Goal: Complete application form: Fill out and submit a form for a specific purpose

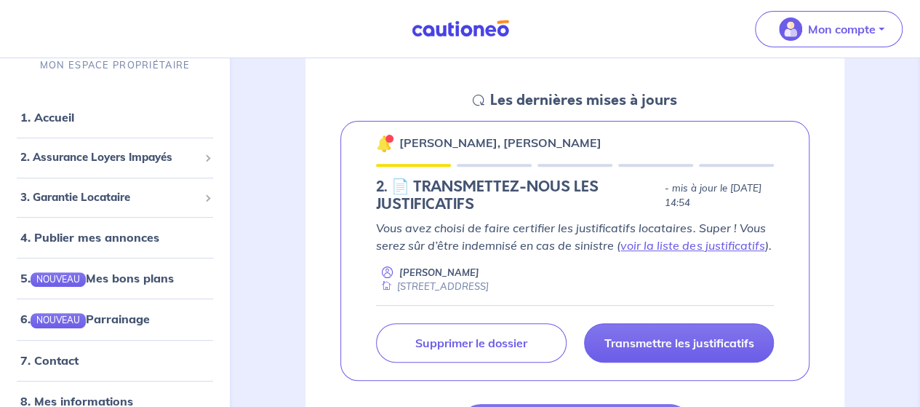
scroll to position [291, 0]
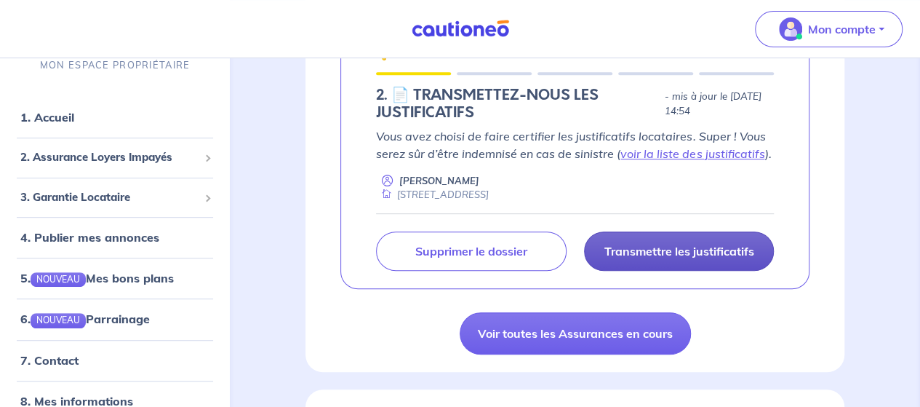
click at [719, 250] on p "Transmettre les justificatifs" at bounding box center [679, 251] width 150 height 15
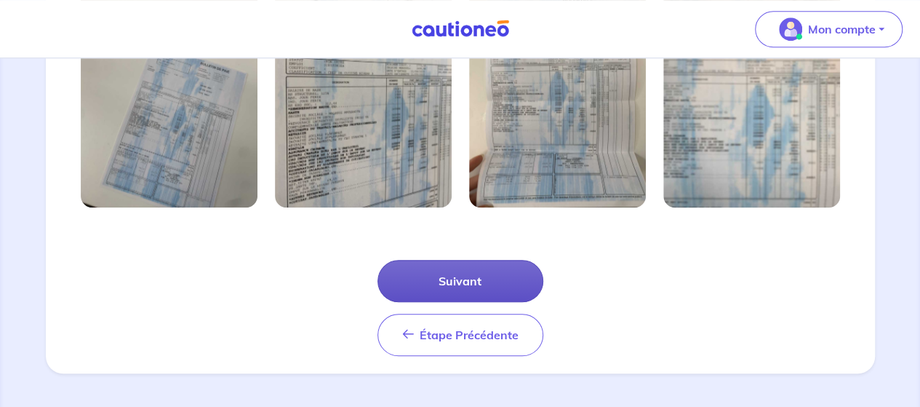
click at [459, 286] on button "Suivant" at bounding box center [461, 281] width 166 height 42
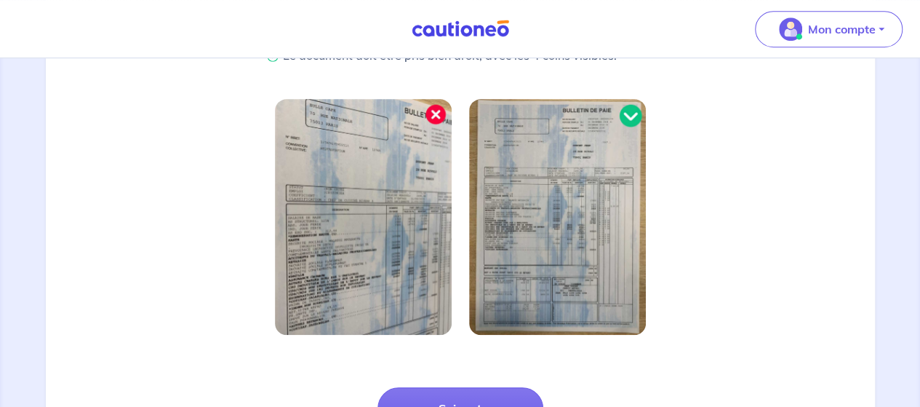
scroll to position [520, 0]
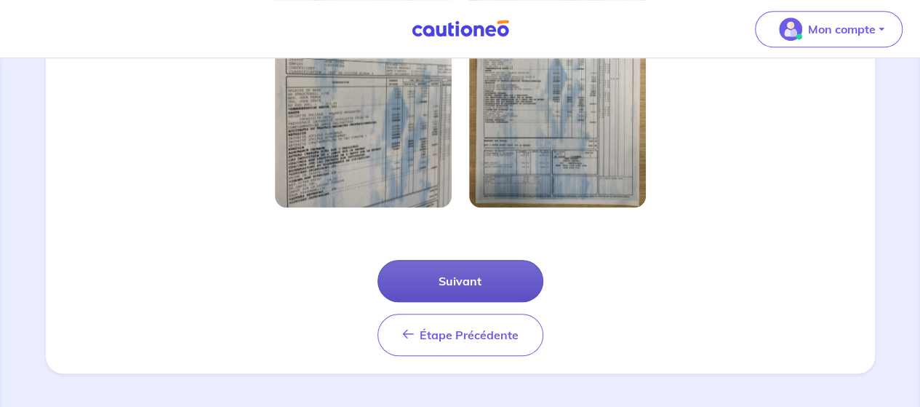
click at [470, 273] on button "Suivant" at bounding box center [461, 281] width 166 height 42
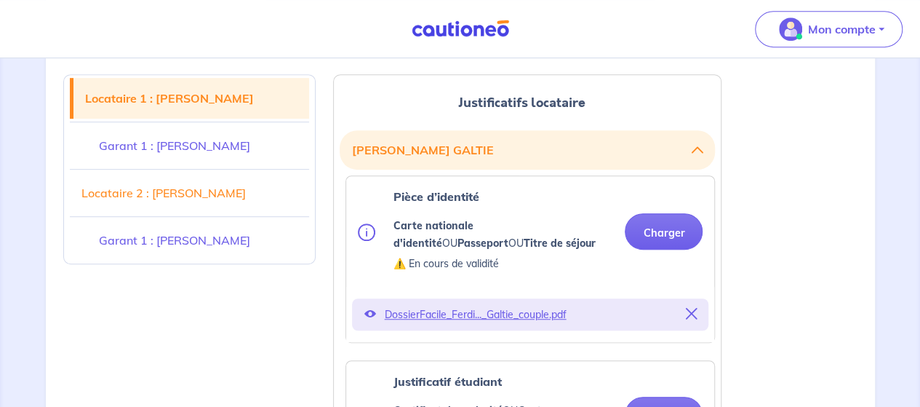
scroll to position [364, 0]
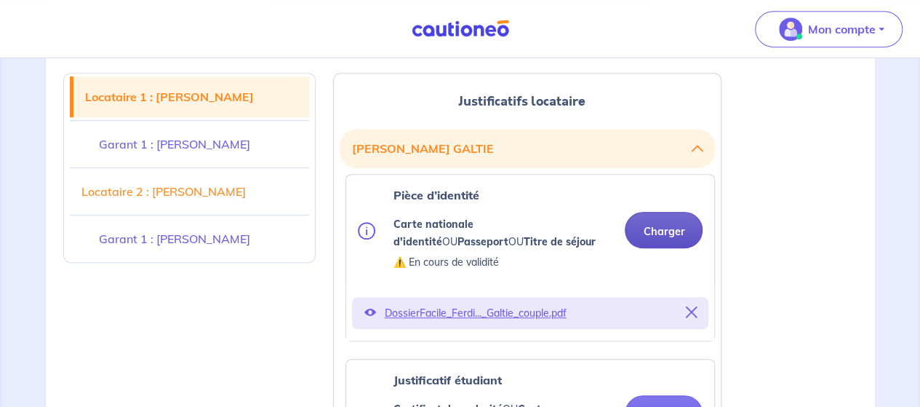
click at [665, 228] on button "Charger" at bounding box center [664, 230] width 78 height 36
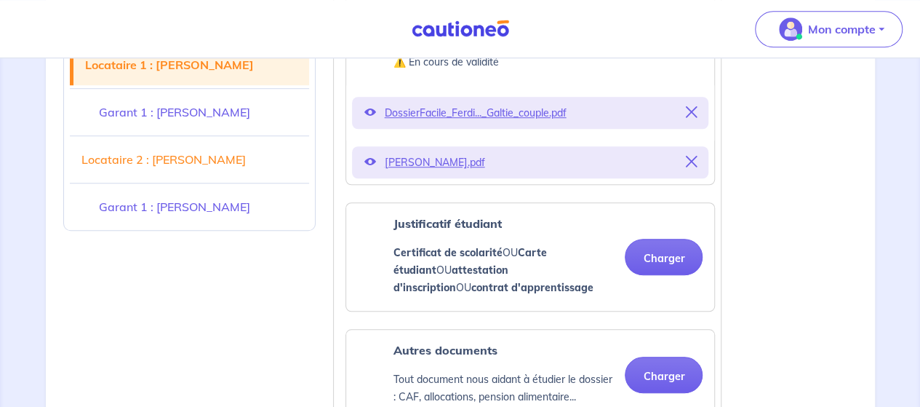
scroll to position [582, 0]
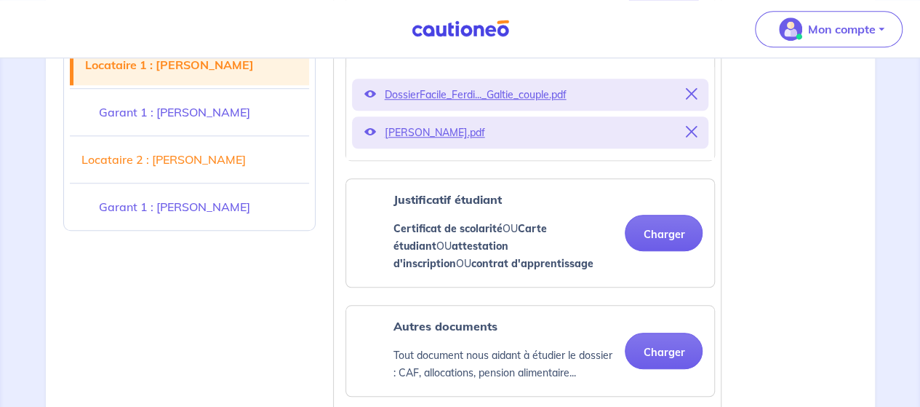
click at [652, 198] on div "Justificatif étudiant Certificat de scolarité OU Carte étudiant OU attestation …" at bounding box center [530, 233] width 345 height 84
click at [656, 234] on button "Charger" at bounding box center [664, 233] width 78 height 36
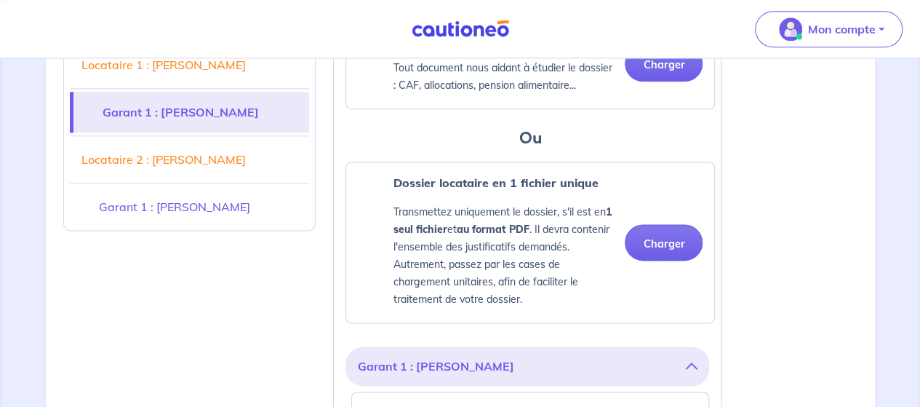
scroll to position [946, 0]
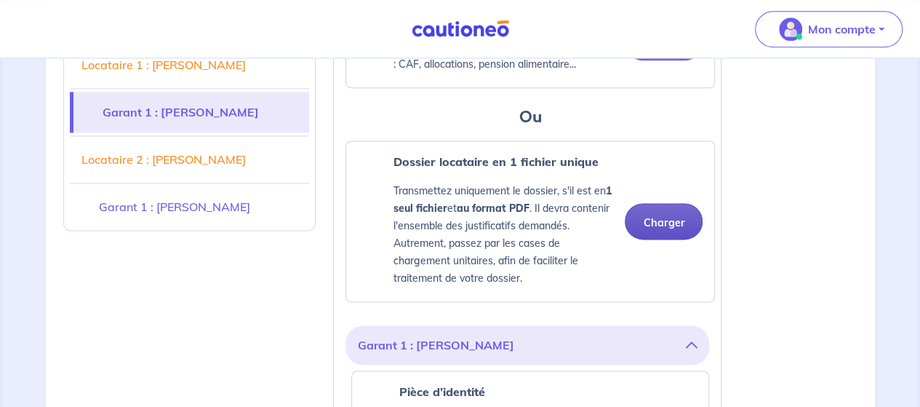
click at [655, 224] on button "Charger" at bounding box center [664, 221] width 78 height 36
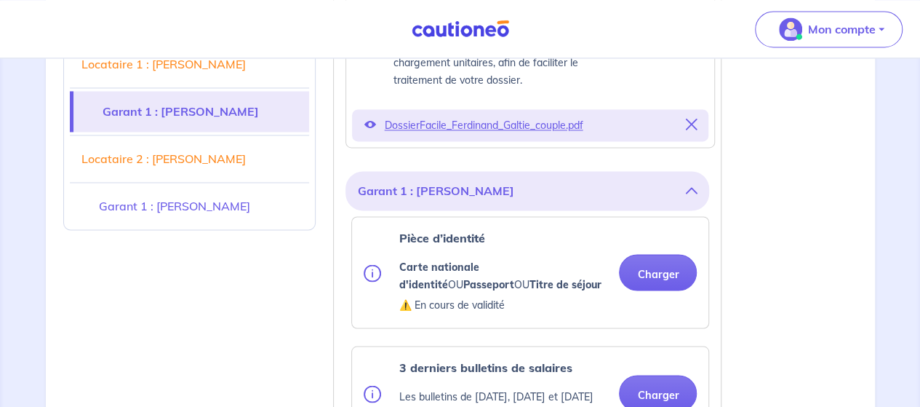
scroll to position [1164, 0]
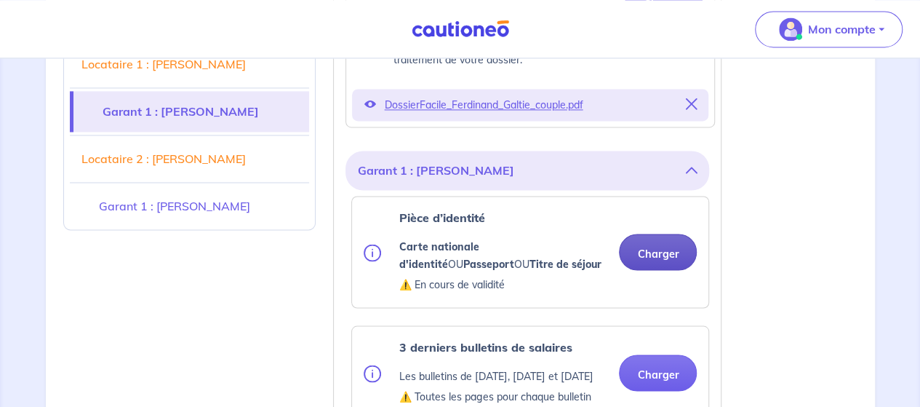
click at [649, 251] on button "Charger" at bounding box center [658, 252] width 78 height 36
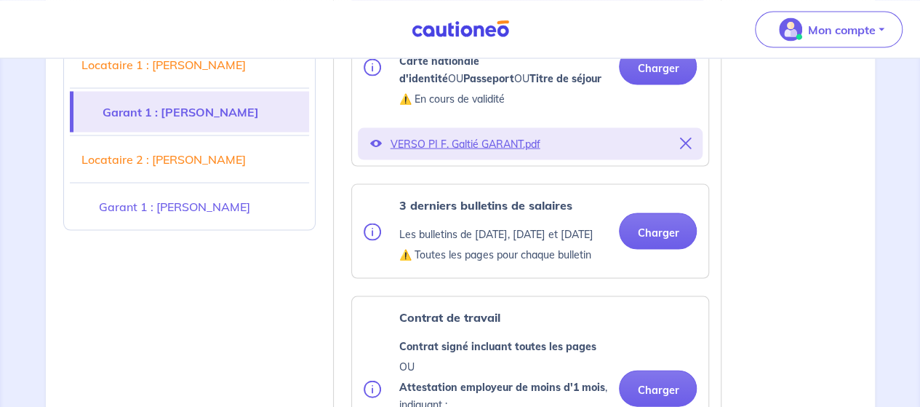
scroll to position [1455, 0]
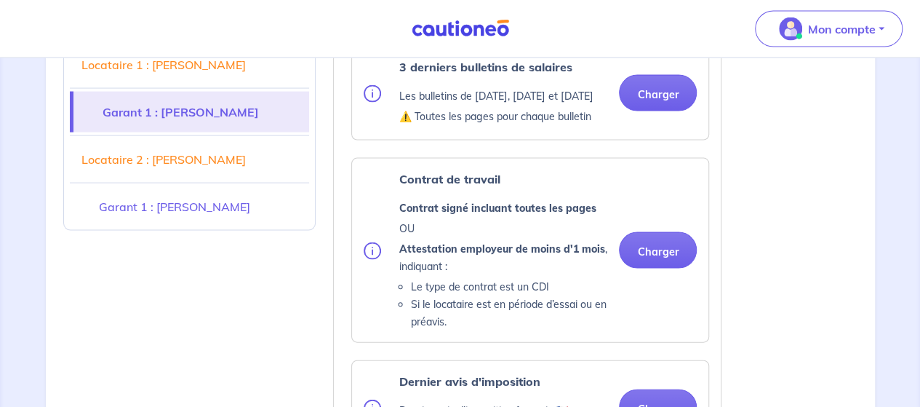
click at [643, 140] on div "3 derniers bulletins de salaires Les bulletins de [DATE], [DATE] et [DATE] ⚠️ T…" at bounding box center [530, 93] width 356 height 93
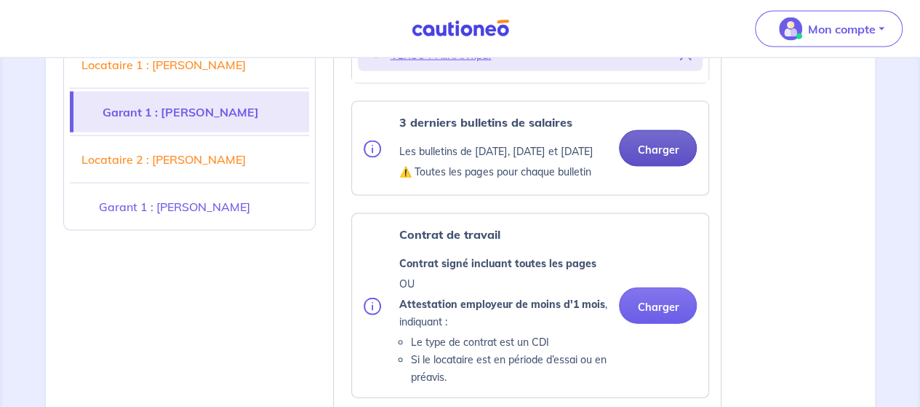
click at [651, 104] on div "3 derniers bulletins de salaires Les bulletins de [DATE], [DATE] et [DATE] ⚠️ T…" at bounding box center [530, 148] width 356 height 93
click at [679, 154] on button "Charger" at bounding box center [658, 148] width 78 height 36
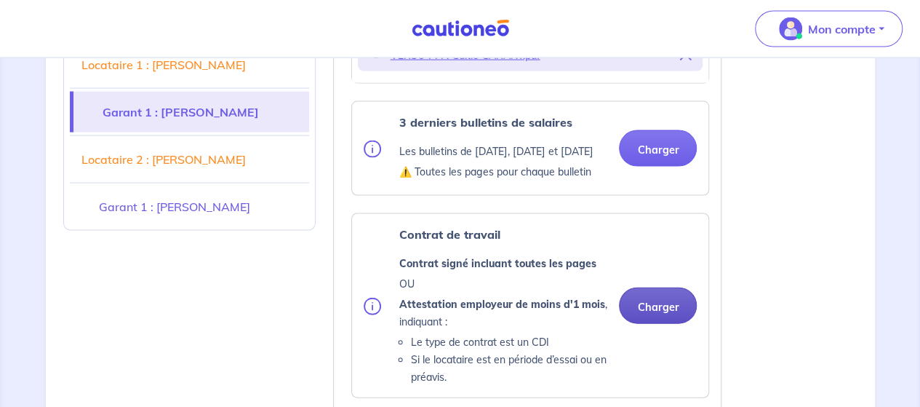
click at [663, 318] on button "Charger" at bounding box center [658, 305] width 78 height 36
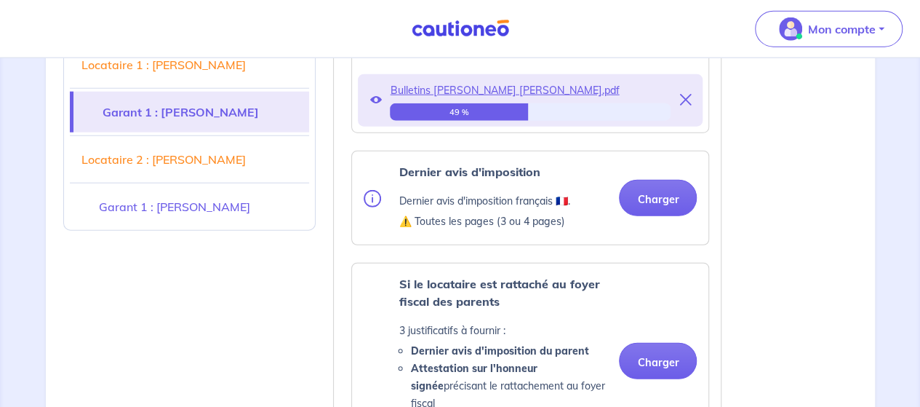
scroll to position [1819, 0]
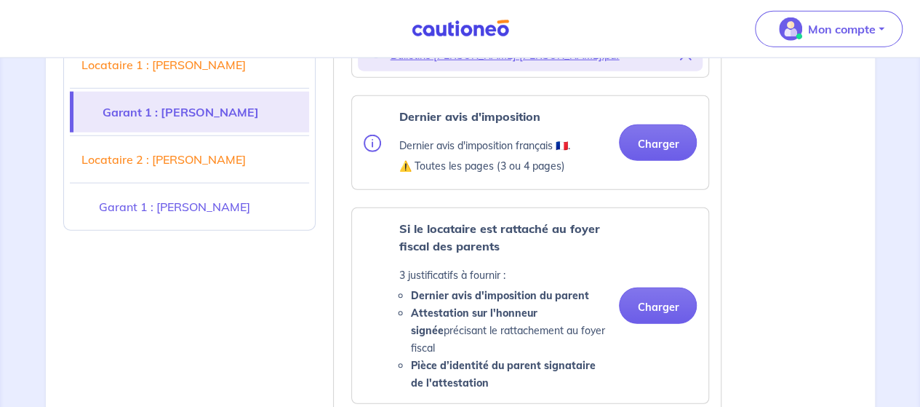
click at [664, 177] on div "Dernier avis d'imposition Dernier avis d'imposition français 🇫🇷. ⚠️ Toutes les …" at bounding box center [530, 143] width 333 height 70
click at [662, 161] on button "Charger" at bounding box center [658, 142] width 78 height 36
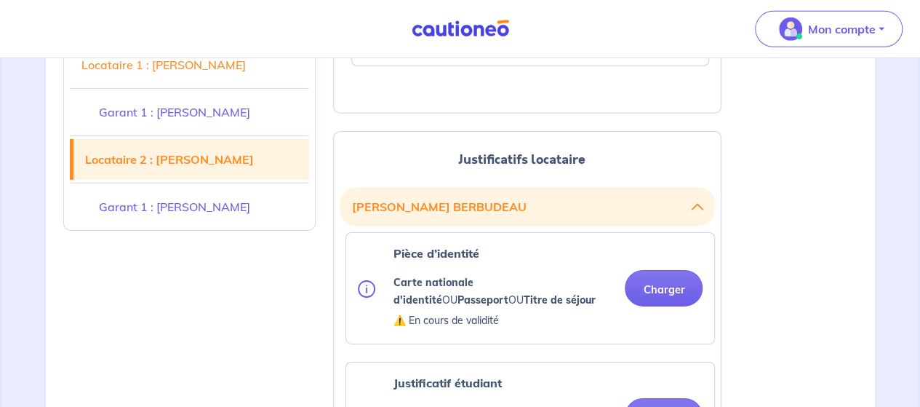
scroll to position [2328, 0]
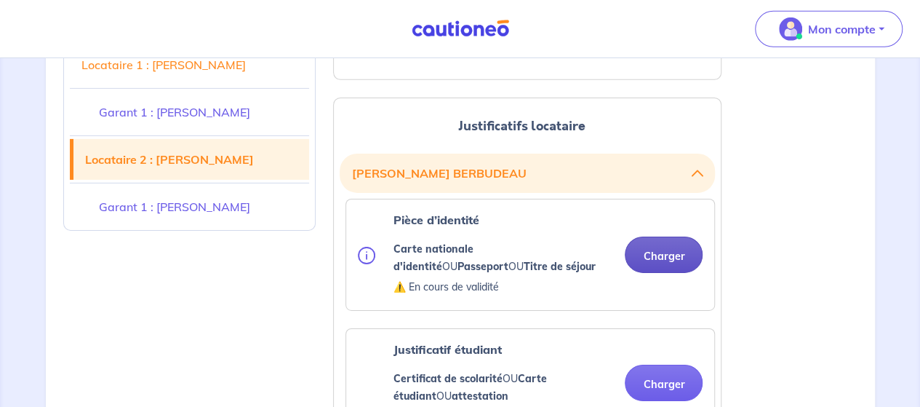
click at [659, 252] on button "Charger" at bounding box center [664, 254] width 78 height 36
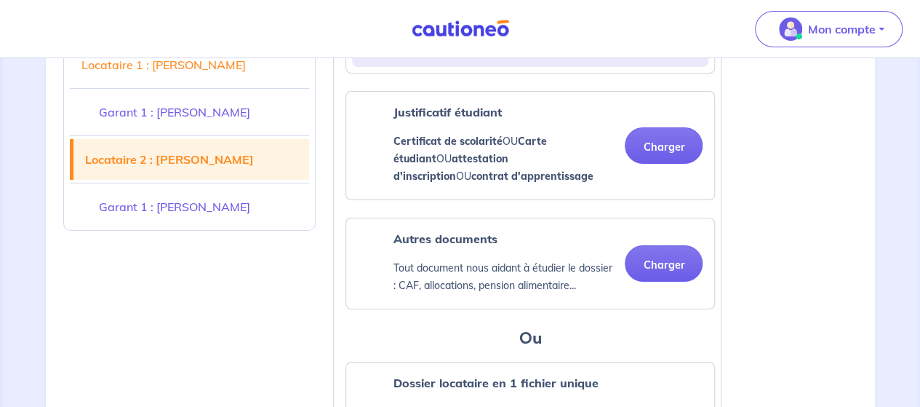
scroll to position [2619, 0]
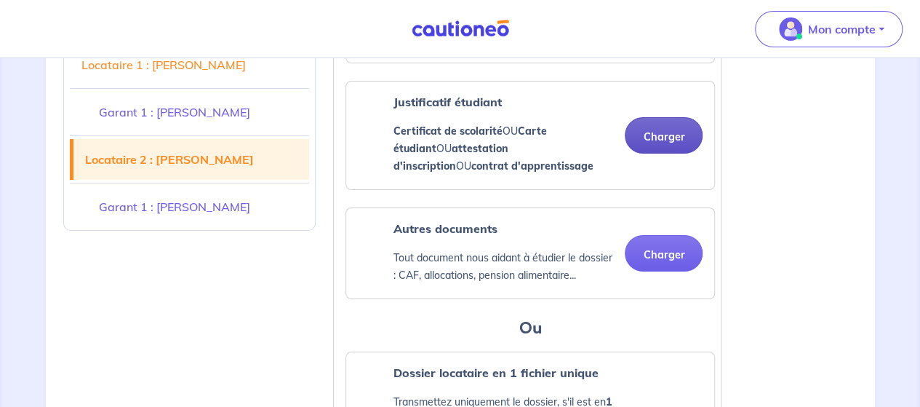
click at [658, 134] on button "Charger" at bounding box center [664, 135] width 78 height 36
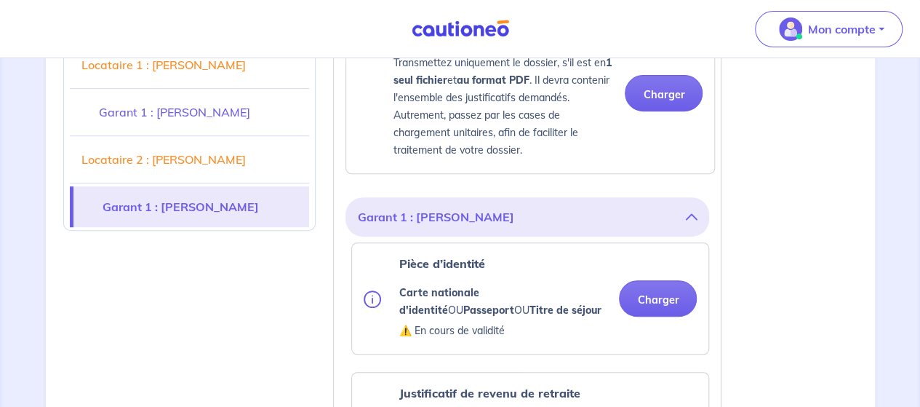
scroll to position [3055, 0]
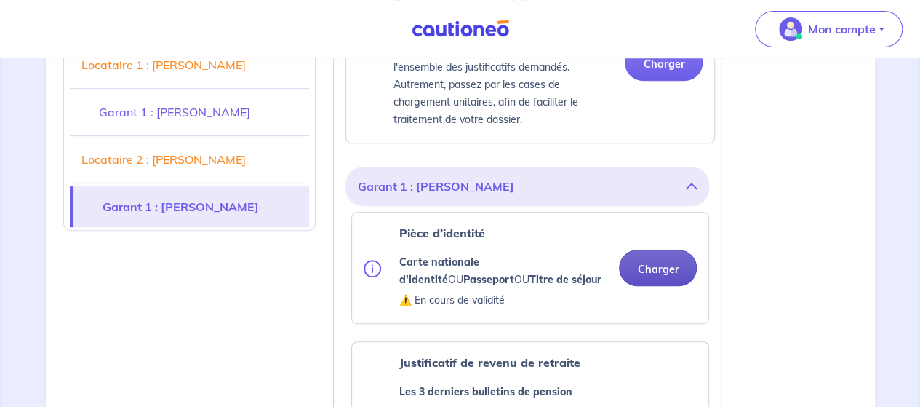
click at [650, 254] on button "Charger" at bounding box center [658, 268] width 78 height 36
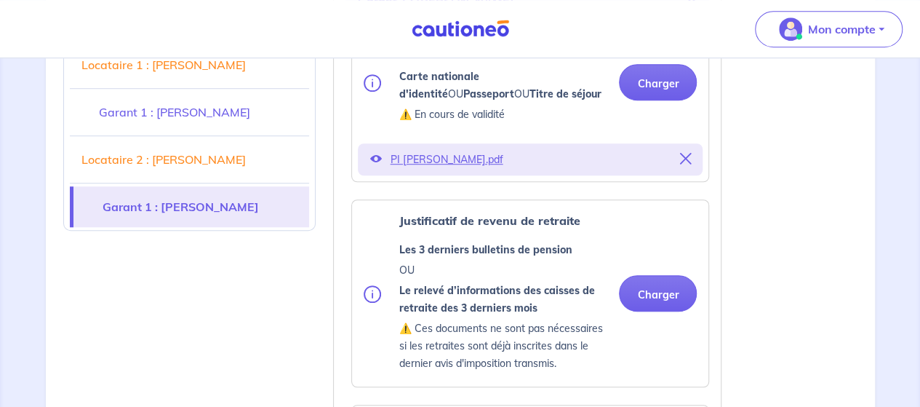
scroll to position [3273, 0]
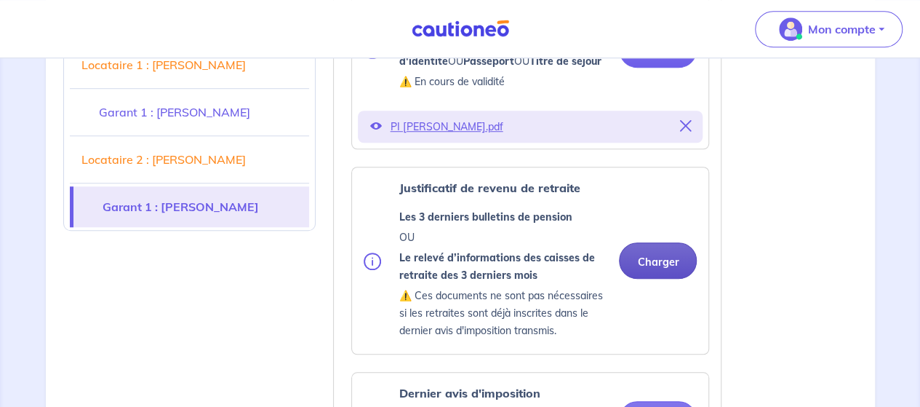
click at [661, 252] on button "Charger" at bounding box center [658, 260] width 78 height 36
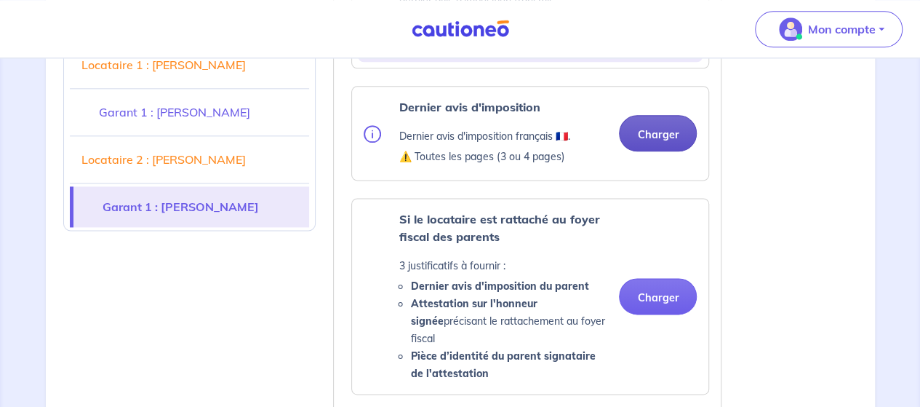
scroll to position [3637, 0]
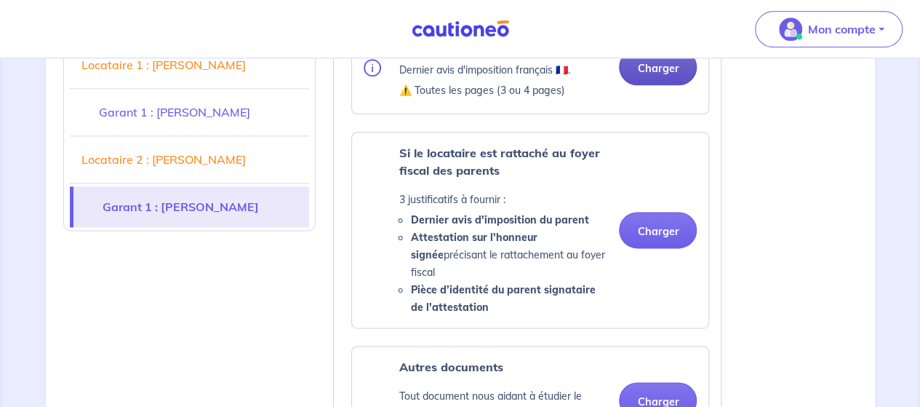
click at [656, 63] on button "Charger" at bounding box center [658, 67] width 78 height 36
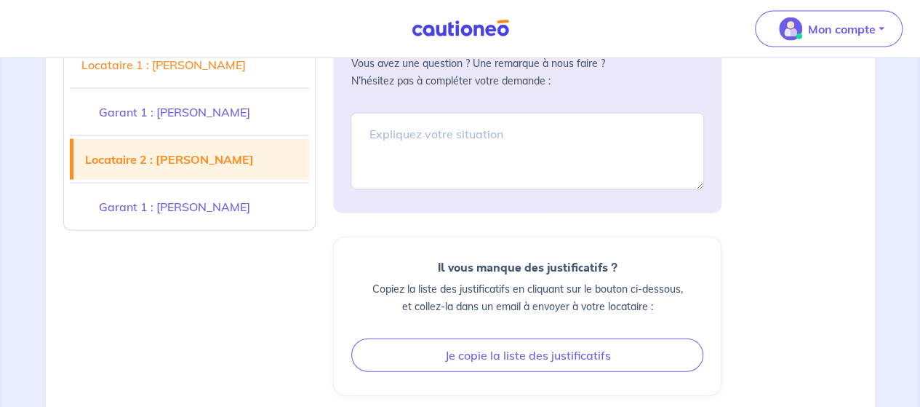
scroll to position [4107, 0]
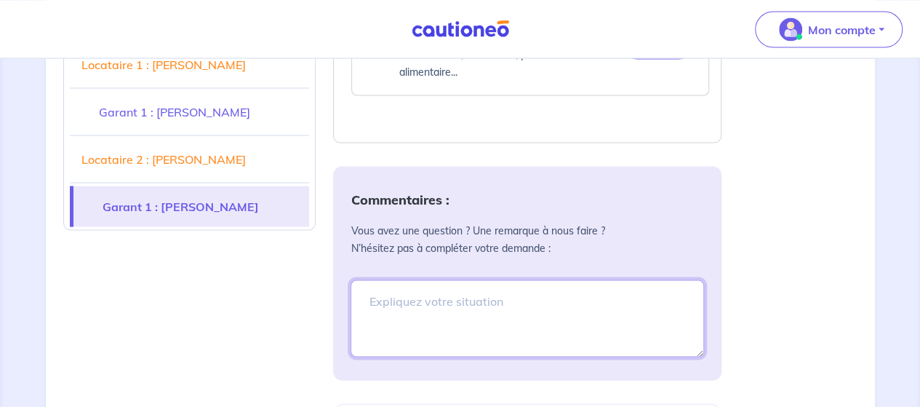
click at [535, 279] on textarea at bounding box center [528, 317] width 354 height 77
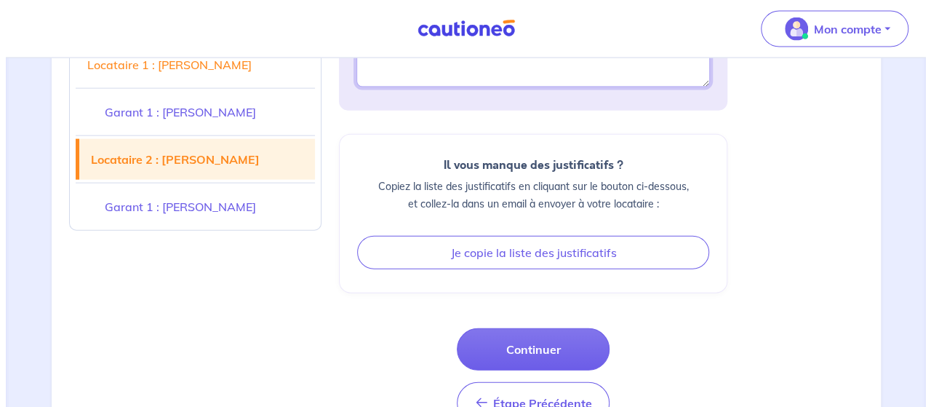
scroll to position [4398, 0]
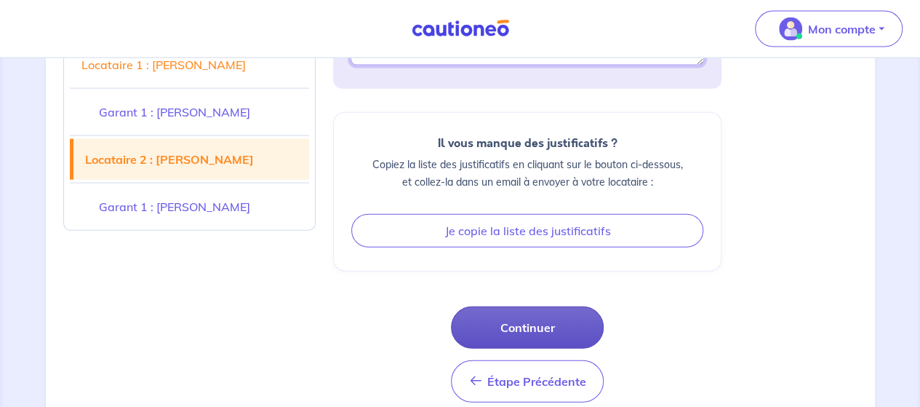
type textarea "Les justificatifs sont certifiés par dossier facile (site du gouvernement)"
click at [553, 306] on button "Continuer" at bounding box center [527, 327] width 153 height 42
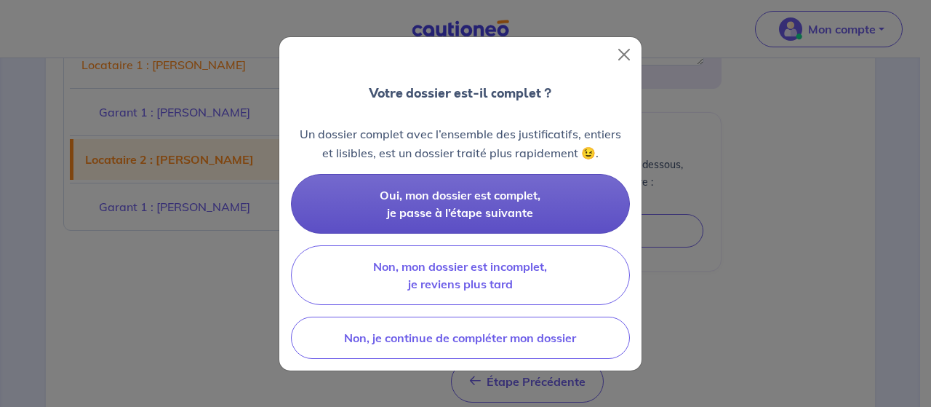
click at [471, 209] on span "Oui, mon dossier est complet, je passe à l’étape suivante" at bounding box center [460, 204] width 161 height 32
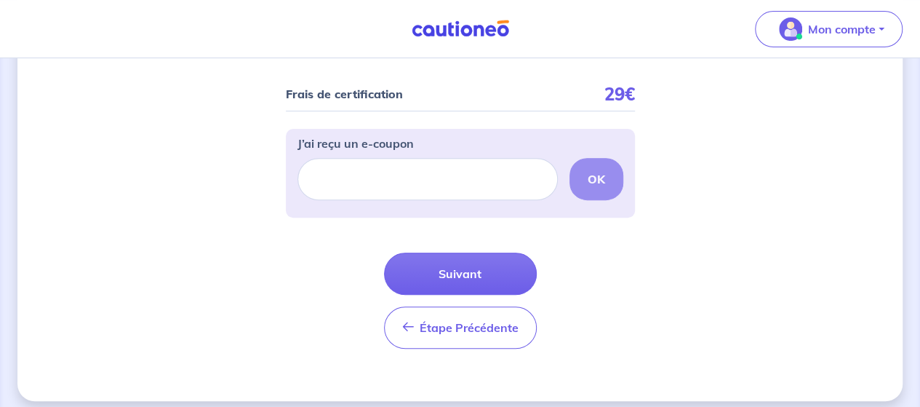
scroll to position [200, 0]
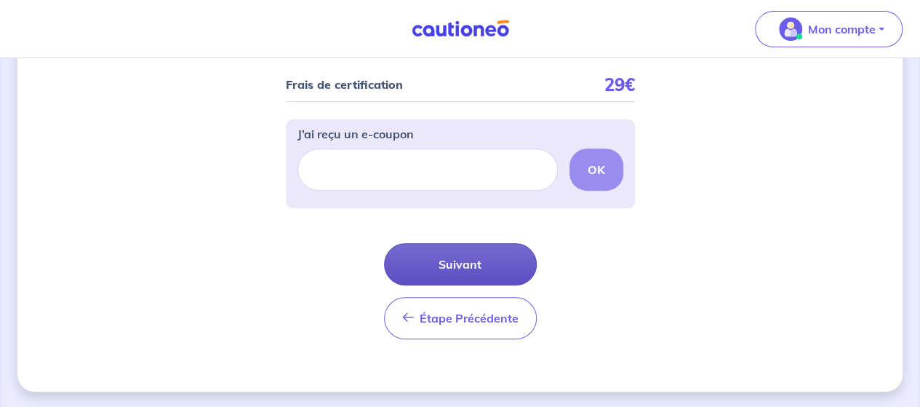
click at [470, 268] on button "Suivant" at bounding box center [460, 264] width 153 height 42
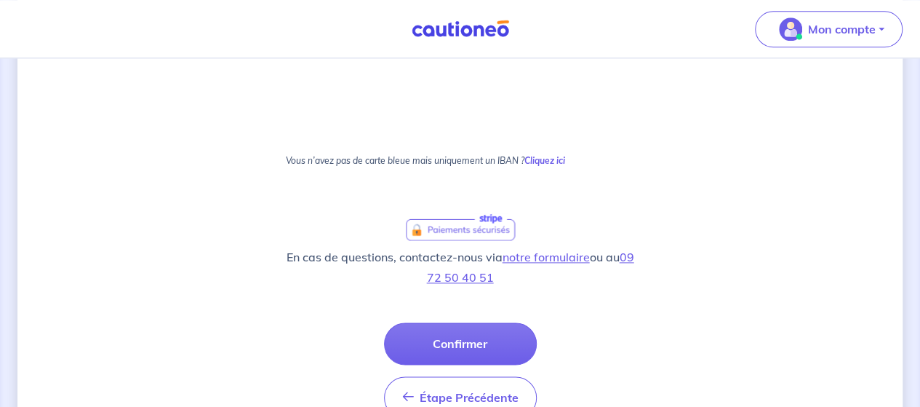
scroll to position [950, 0]
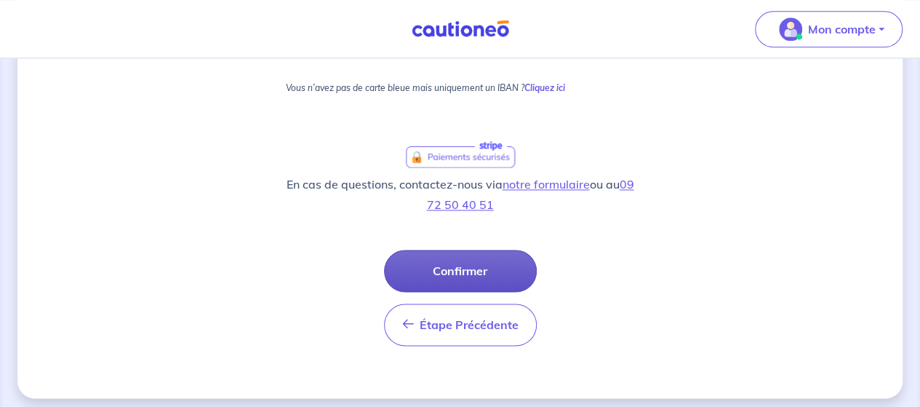
click at [469, 266] on button "Confirmer" at bounding box center [460, 271] width 153 height 42
